Goal: Navigation & Orientation: Find specific page/section

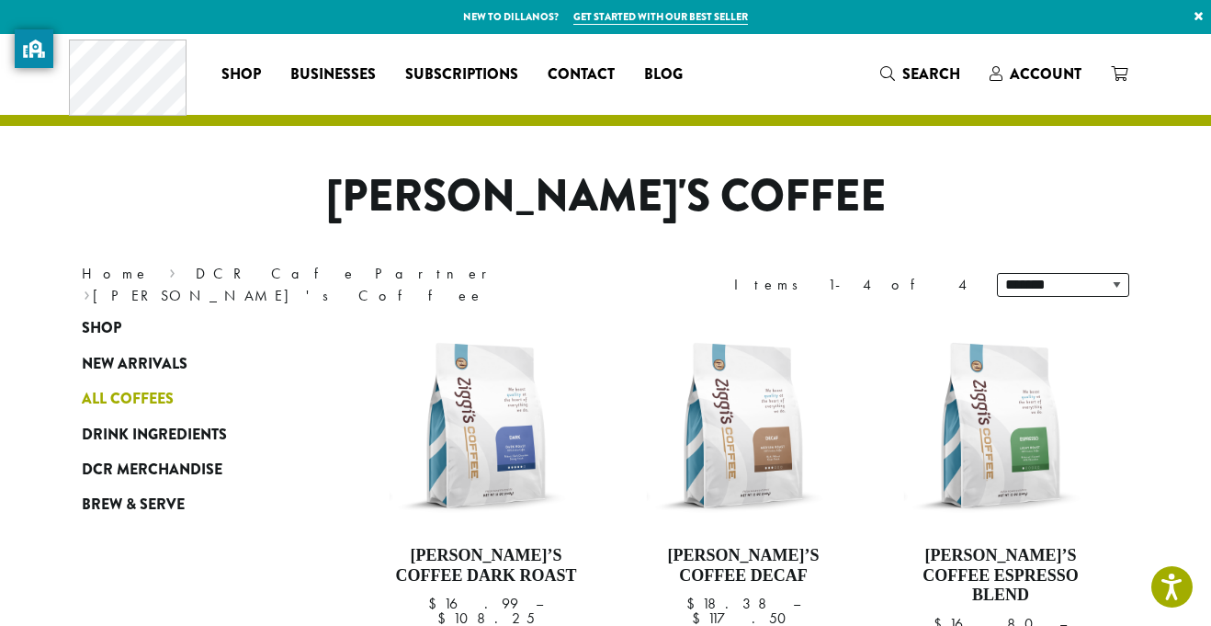
click at [180, 385] on link "All Coffees" at bounding box center [192, 398] width 221 height 35
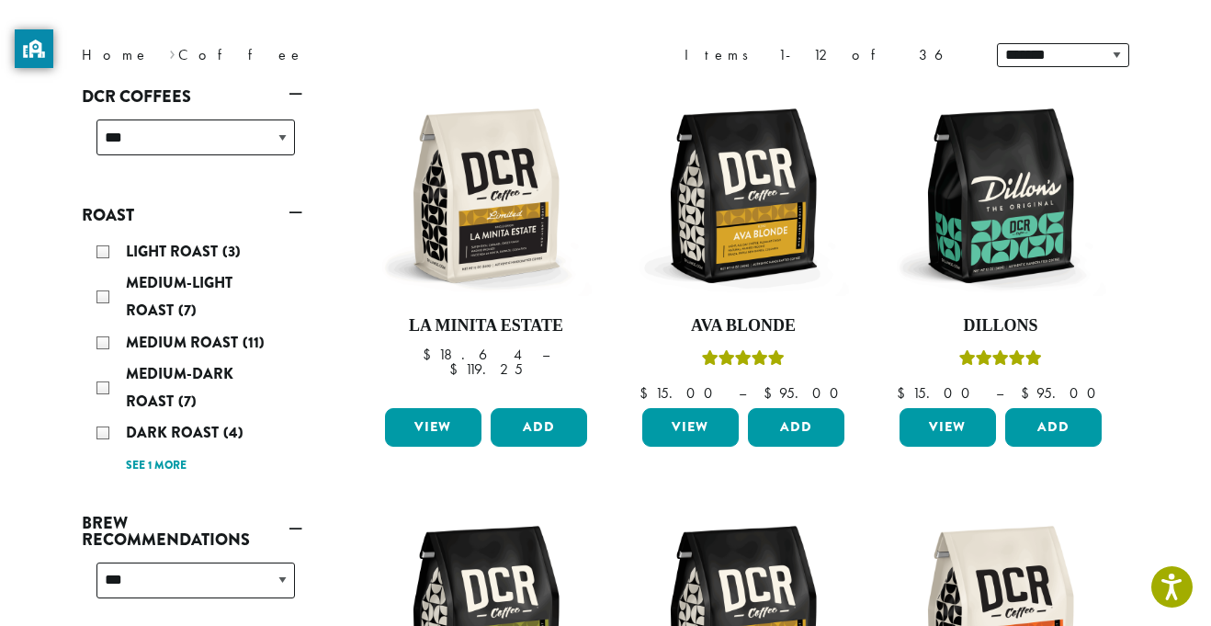
click at [169, 412] on div "Medium-Dark Roast (7)" at bounding box center [195, 387] width 199 height 55
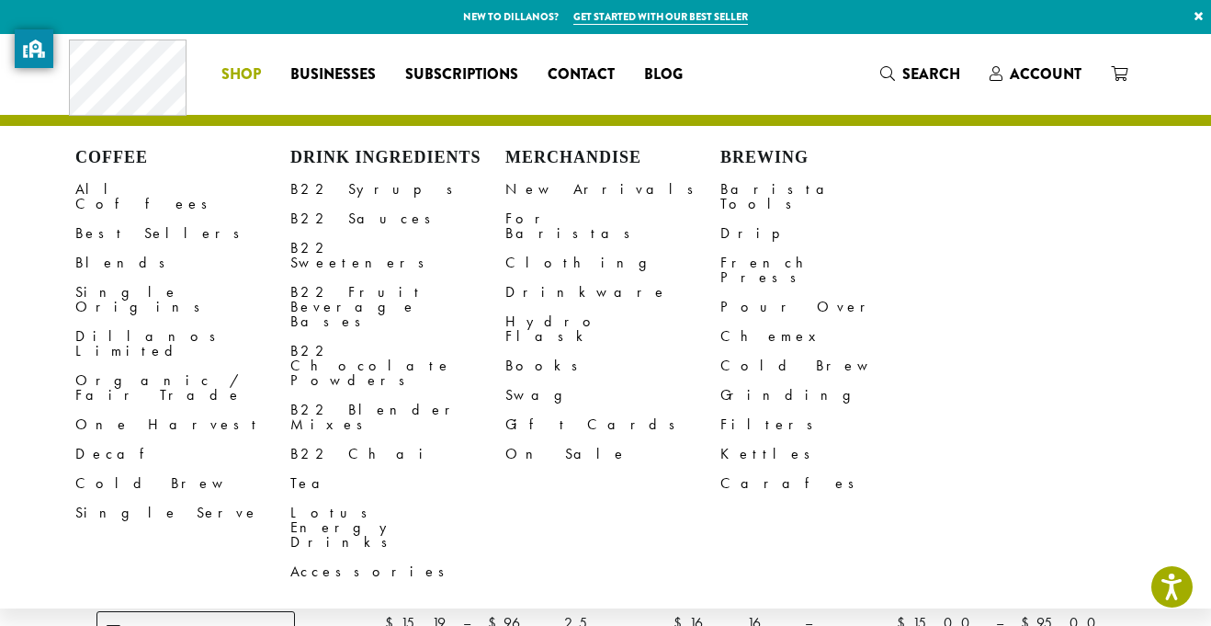
click at [241, 77] on li "Coffee All Coffees Best Sellers Blends Single Origins Dillanos Limited Organic …" at bounding box center [241, 74] width 69 height 29
click at [108, 248] on link "Blends" at bounding box center [182, 262] width 215 height 29
click at [251, 70] on li "Coffee All Coffees Best Sellers Blends Single Origins Dillanos Limited Organic …" at bounding box center [241, 74] width 69 height 29
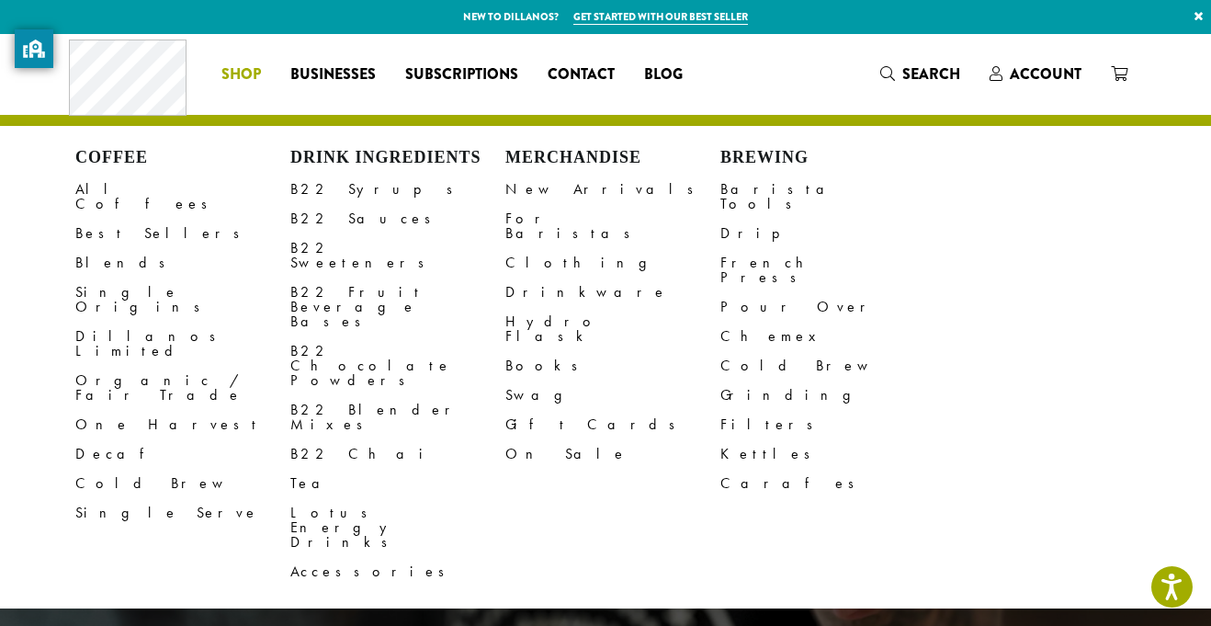
click at [214, 65] on li "Coffee All Coffees Best Sellers Blends Single Origins Dillanos Limited Organic …" at bounding box center [241, 74] width 69 height 29
click at [129, 248] on link "Blends" at bounding box center [182, 262] width 215 height 29
